Goal: Transaction & Acquisition: Purchase product/service

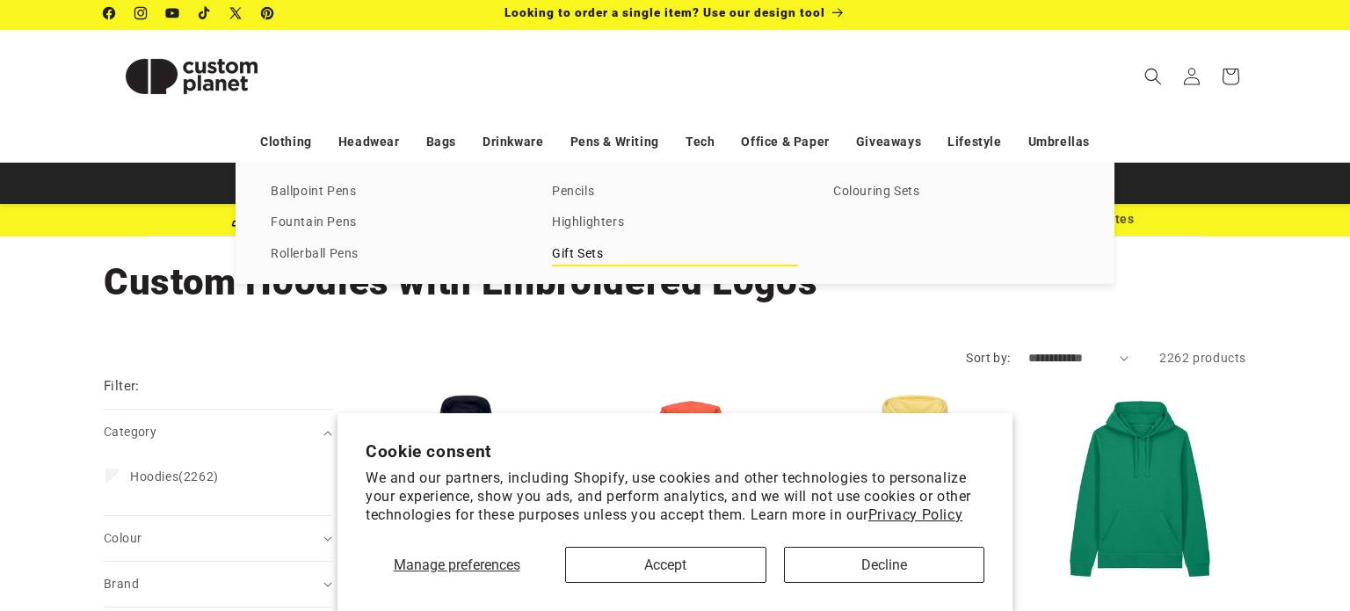
scroll to position [53, 0]
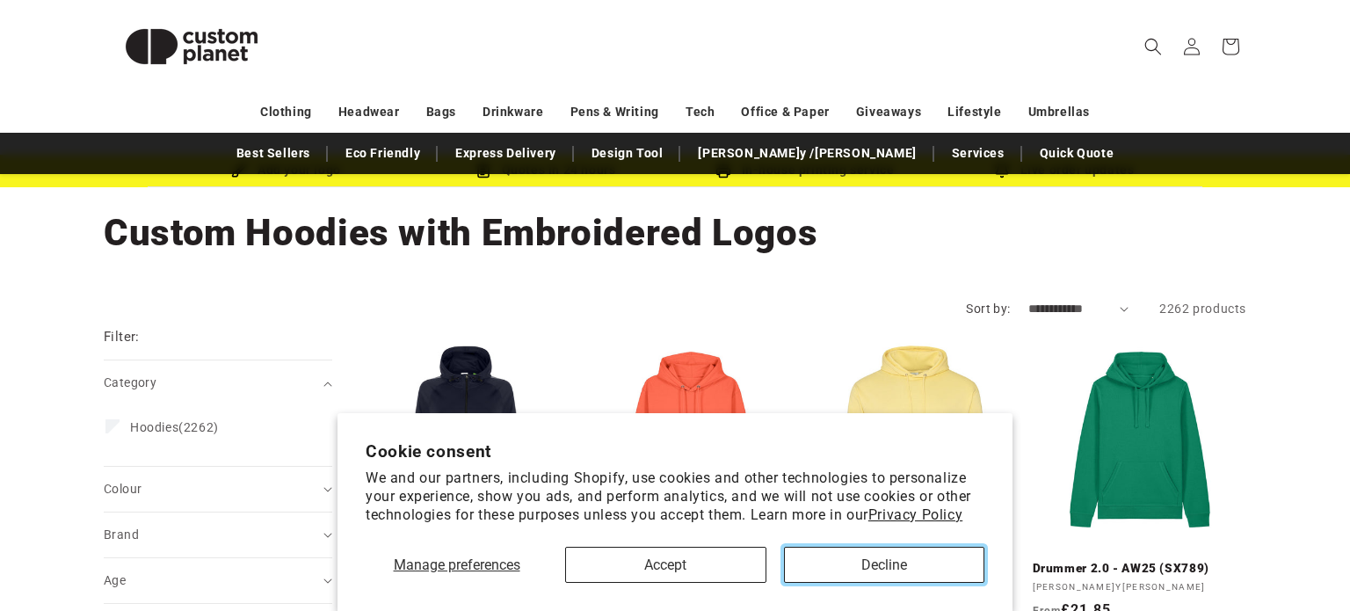
click at [862, 556] on button "Decline" at bounding box center [884, 565] width 200 height 36
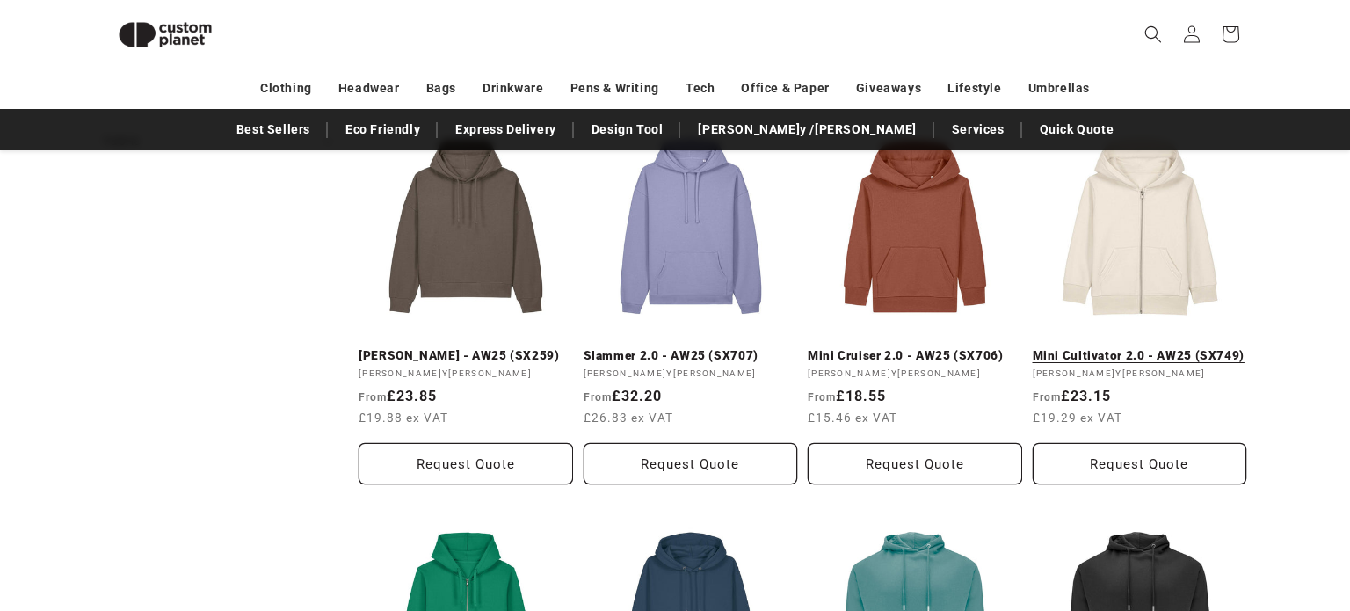
scroll to position [647, 0]
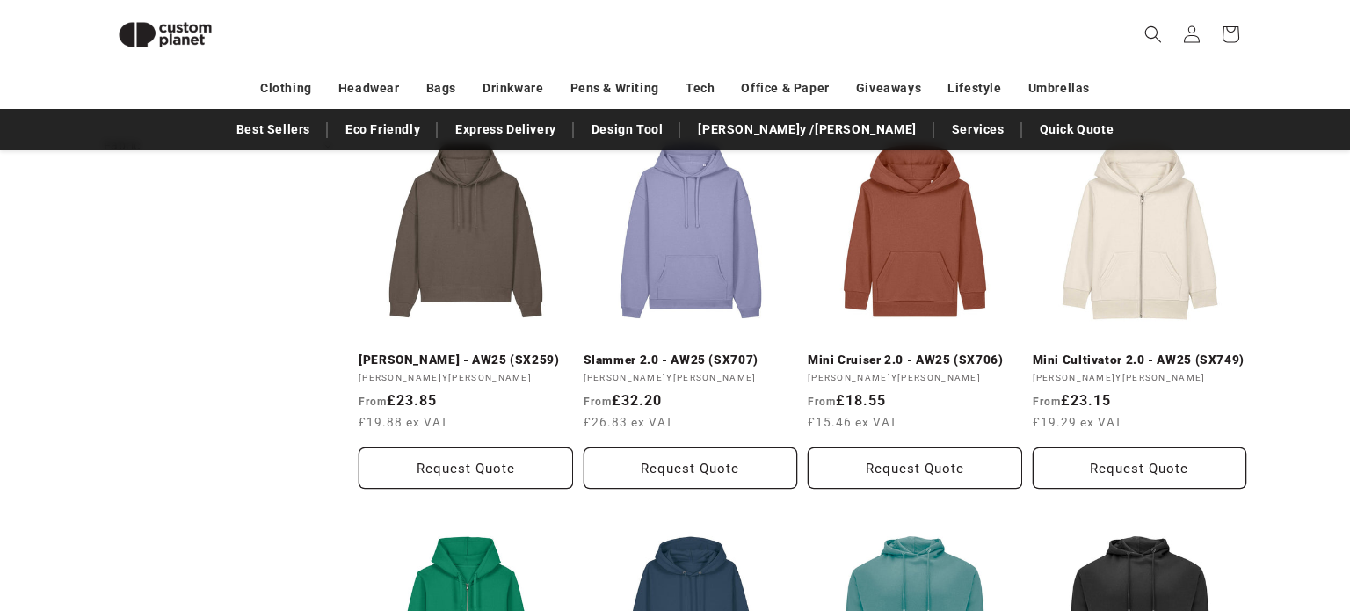
click at [1170, 355] on link "Mini Cultivator 2.0 - AW25 (SX749)" at bounding box center [1140, 361] width 215 height 16
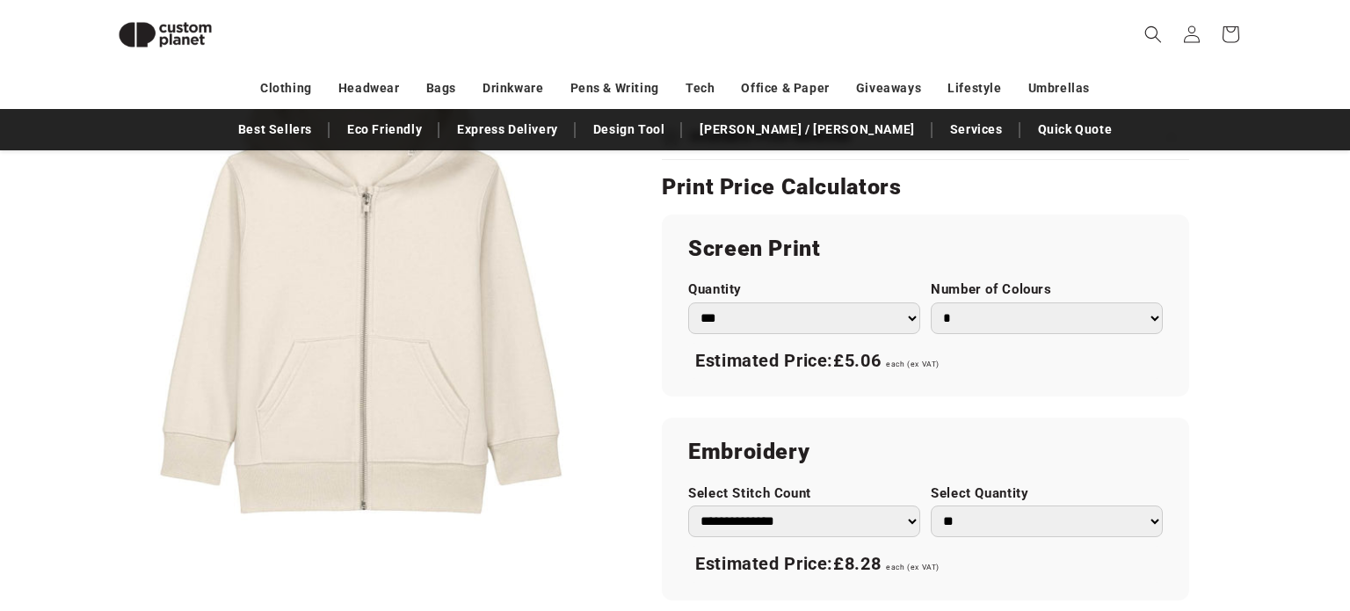
scroll to position [949, 0]
click at [1006, 301] on select "* * * * * * *" at bounding box center [1047, 317] width 232 height 32
click at [946, 292] on label "Number of Colours" at bounding box center [1047, 288] width 232 height 17
click at [946, 301] on select "* * * * * * *" at bounding box center [1047, 317] width 232 height 32
click at [787, 522] on select "**********" at bounding box center [804, 520] width 232 height 32
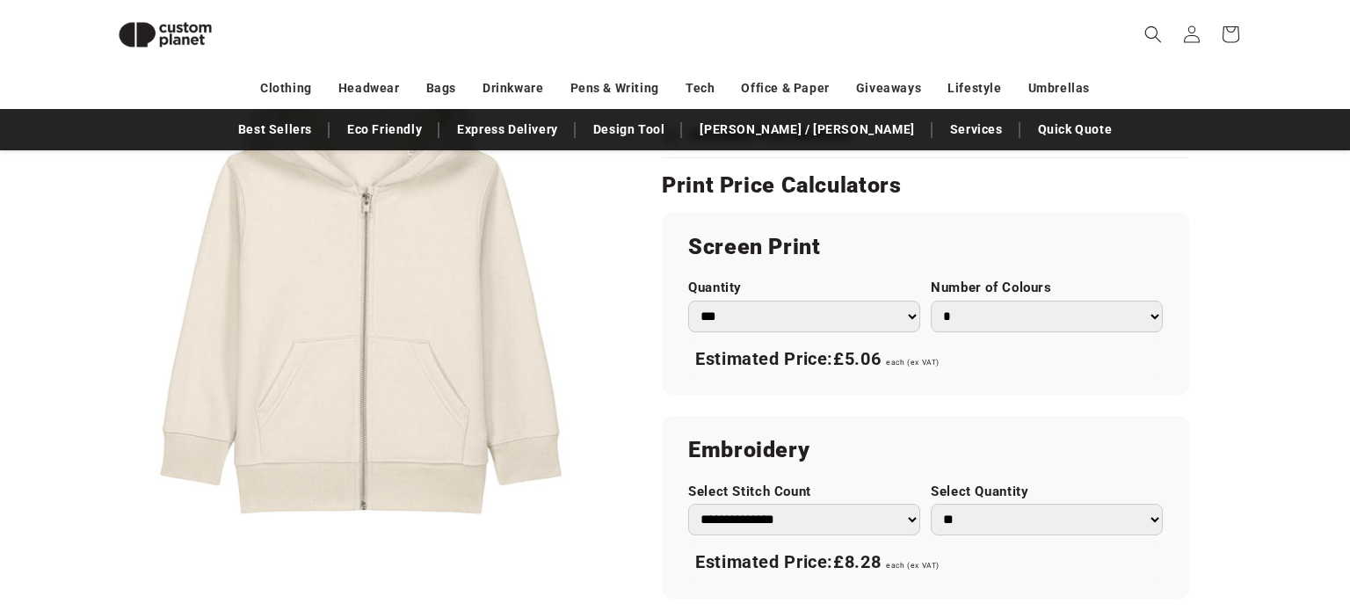
click at [787, 519] on select "**********" at bounding box center [804, 520] width 232 height 32
click at [1084, 442] on h2 "Embroidery" at bounding box center [925, 450] width 475 height 28
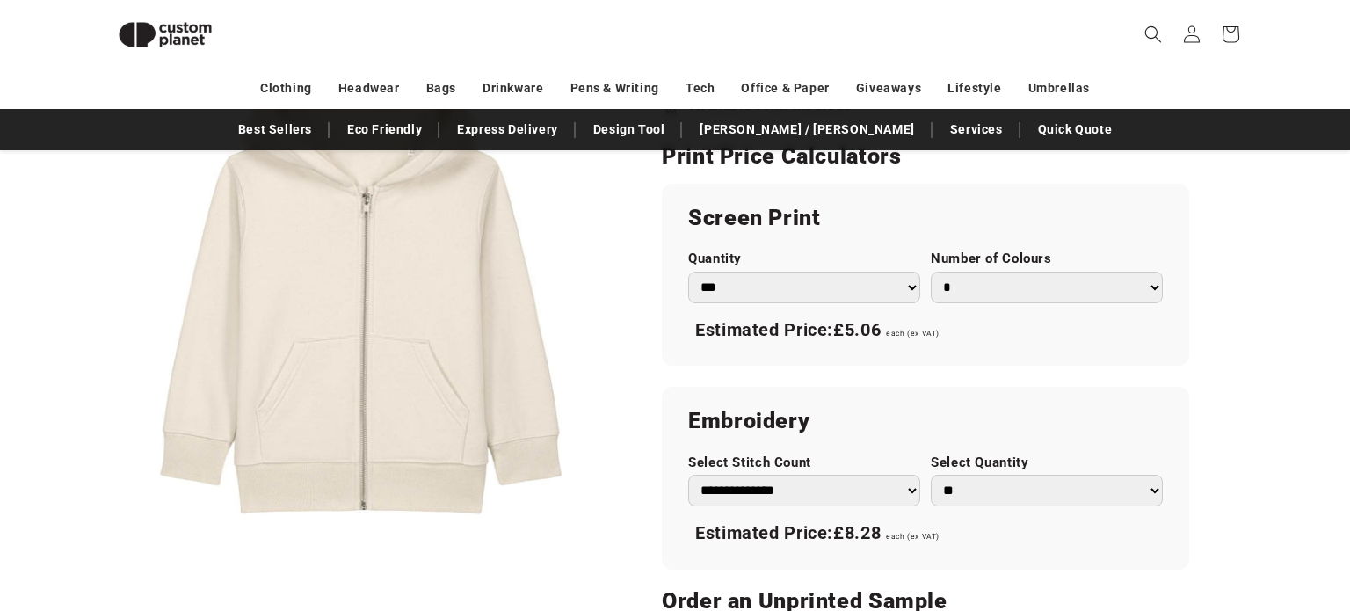
scroll to position [971, 0]
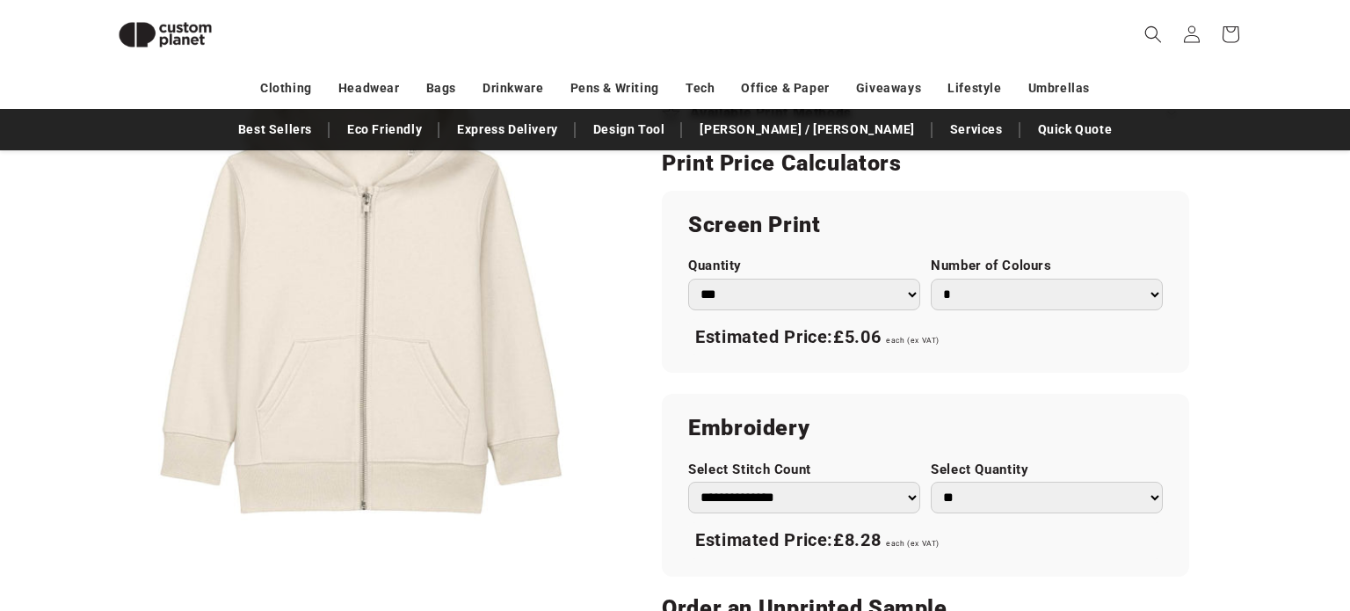
click at [104, 541] on button "Open media 1 in modal" at bounding box center [104, 541] width 0 height 0
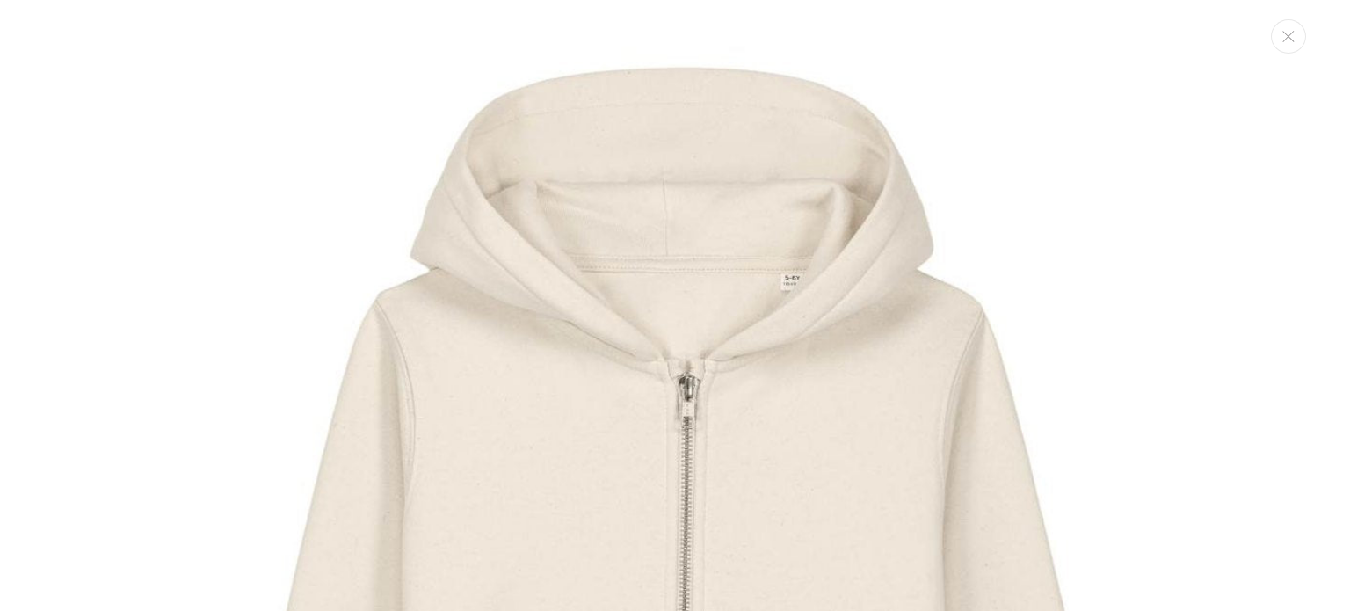
click at [805, 227] on img "Media gallery" at bounding box center [675, 578] width 1157 height 1157
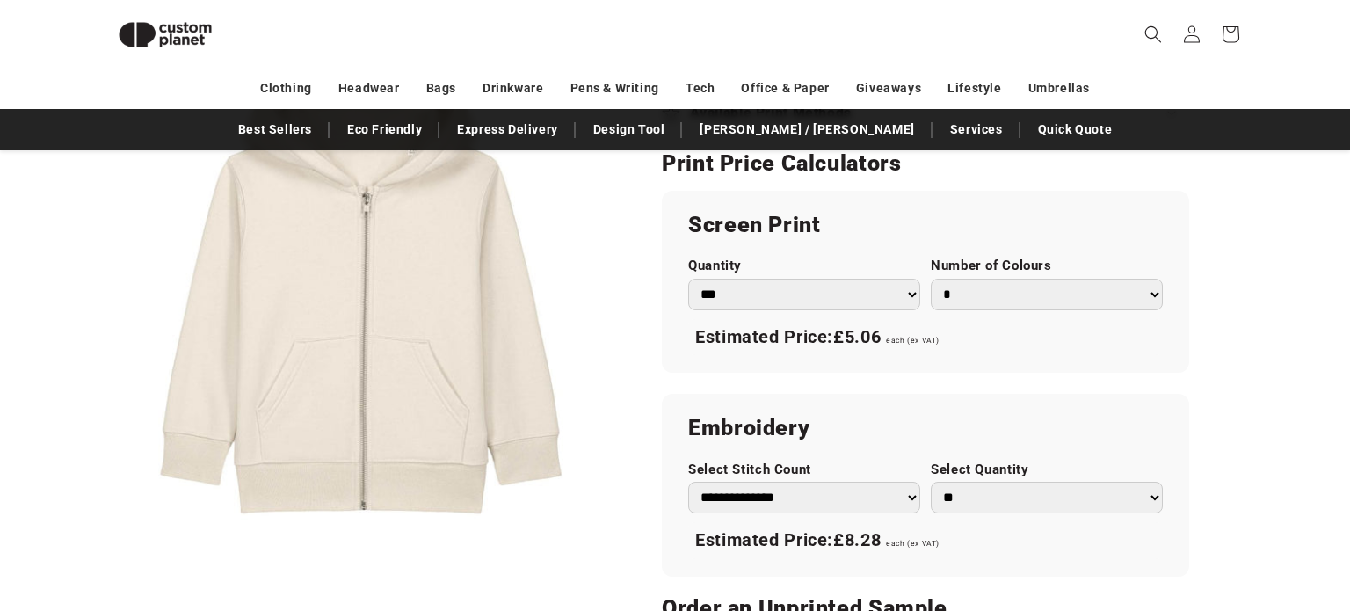
scroll to position [0, 0]
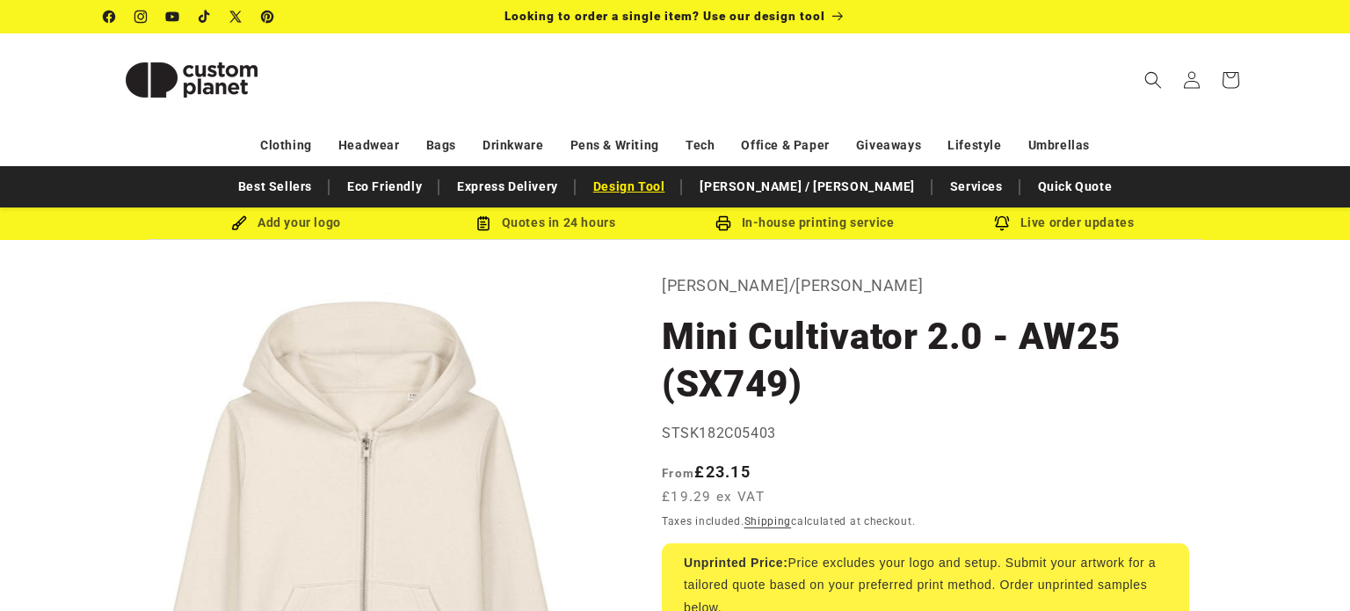
click at [674, 175] on link "Design Tool" at bounding box center [630, 186] width 90 height 31
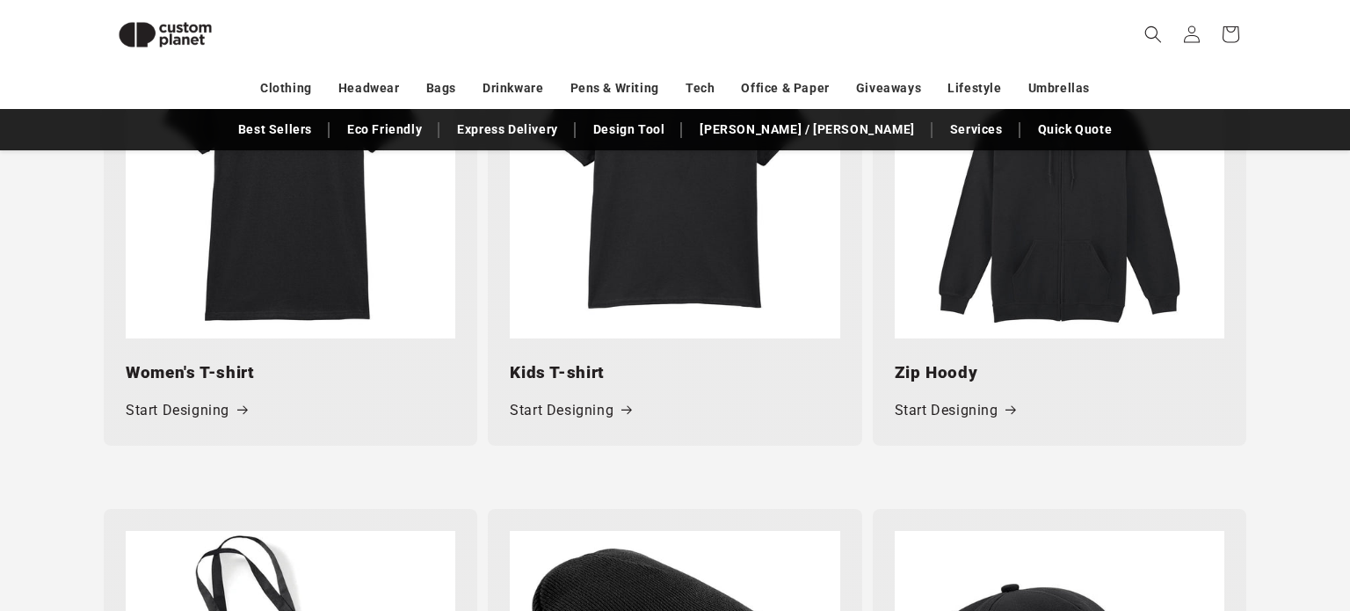
scroll to position [2005, 0]
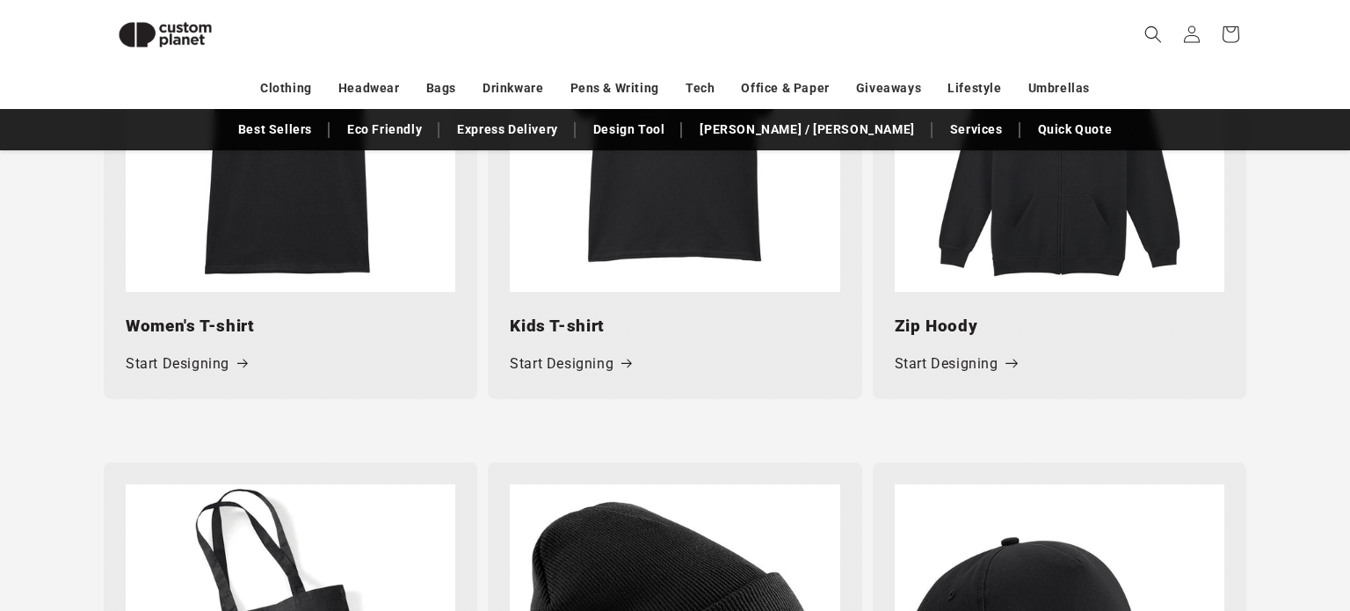
click at [939, 365] on link "Start Designing" at bounding box center [955, 364] width 121 height 25
